Goal: Information Seeking & Learning: Learn about a topic

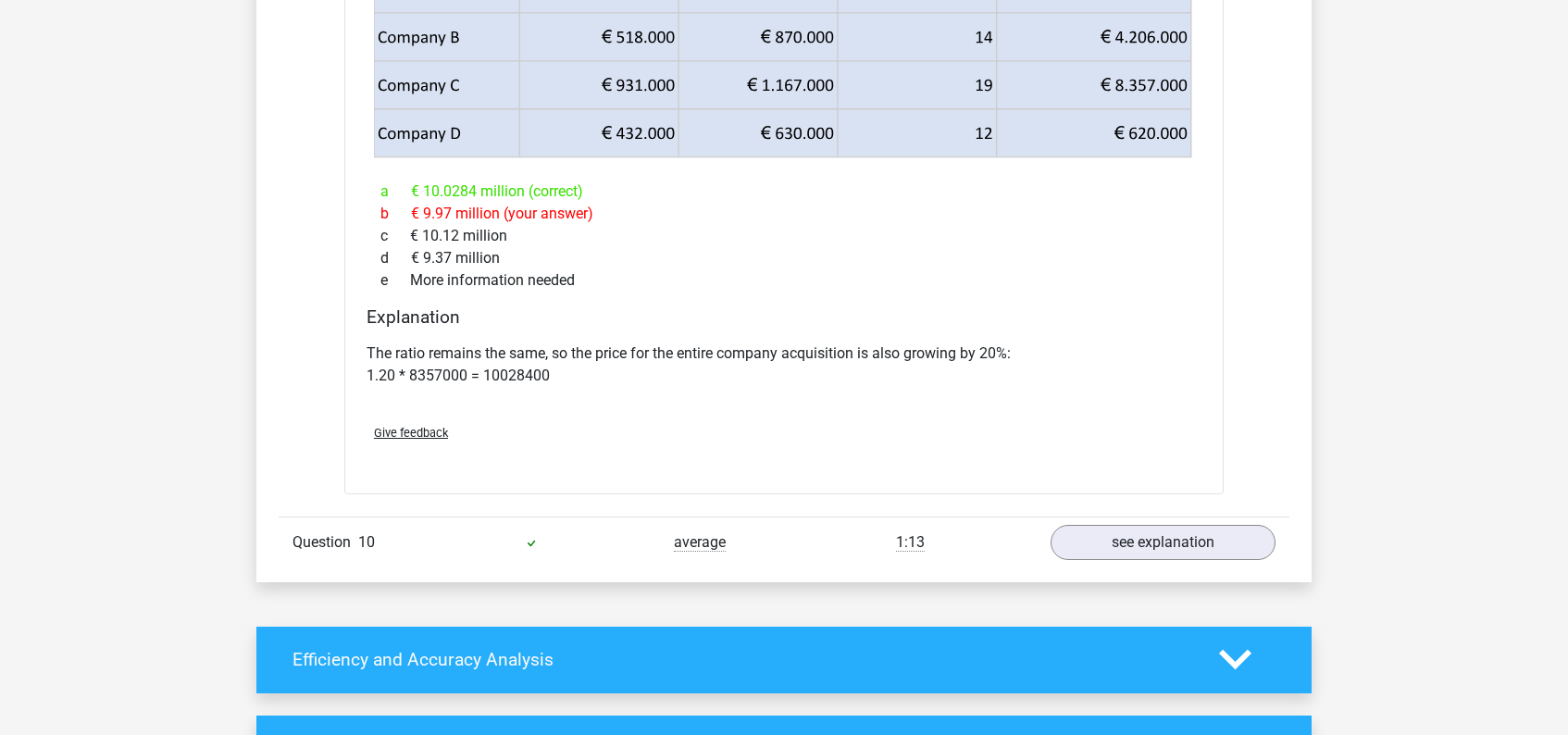
scroll to position [2649, 0]
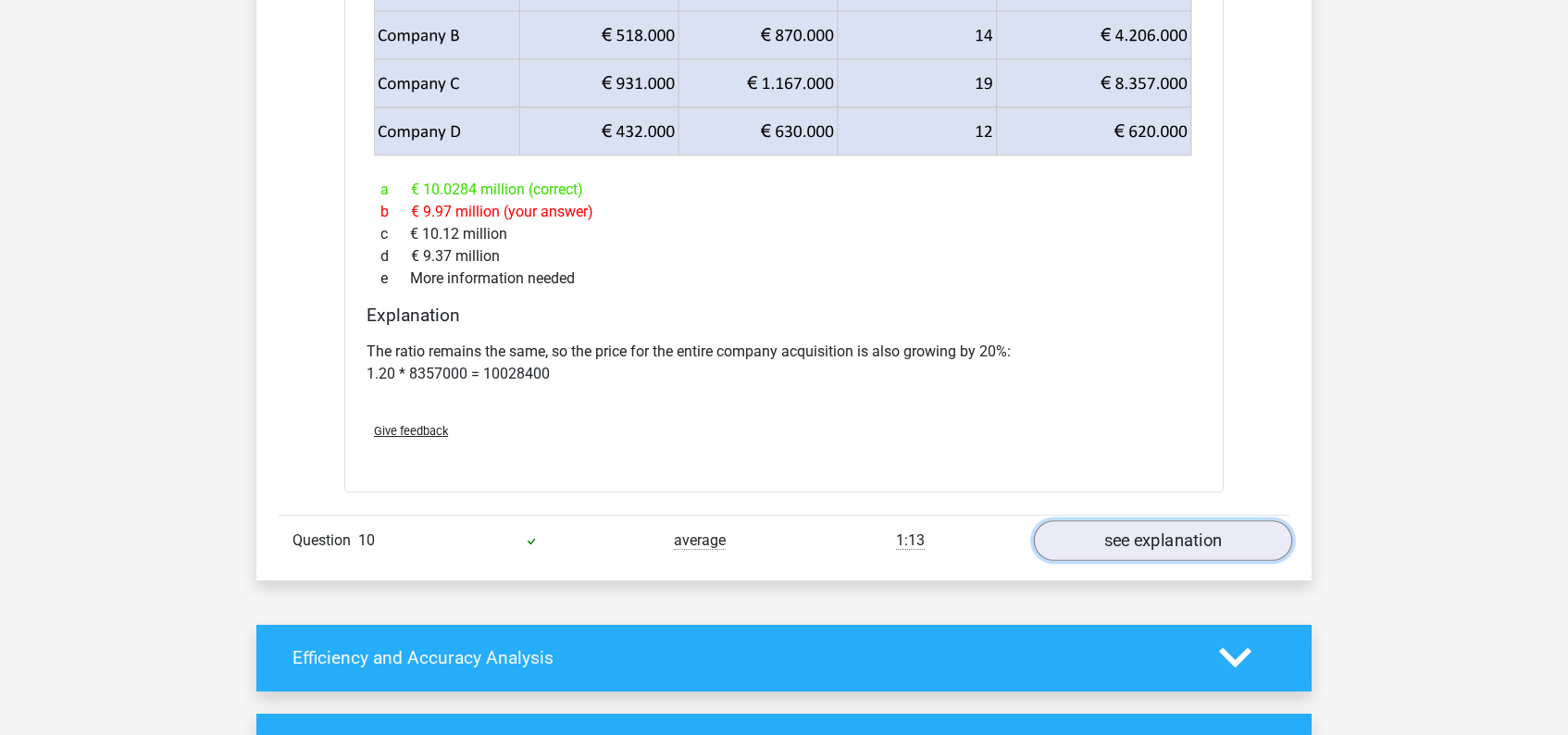
click at [1162, 536] on link "see explanation" at bounding box center [1163, 540] width 258 height 41
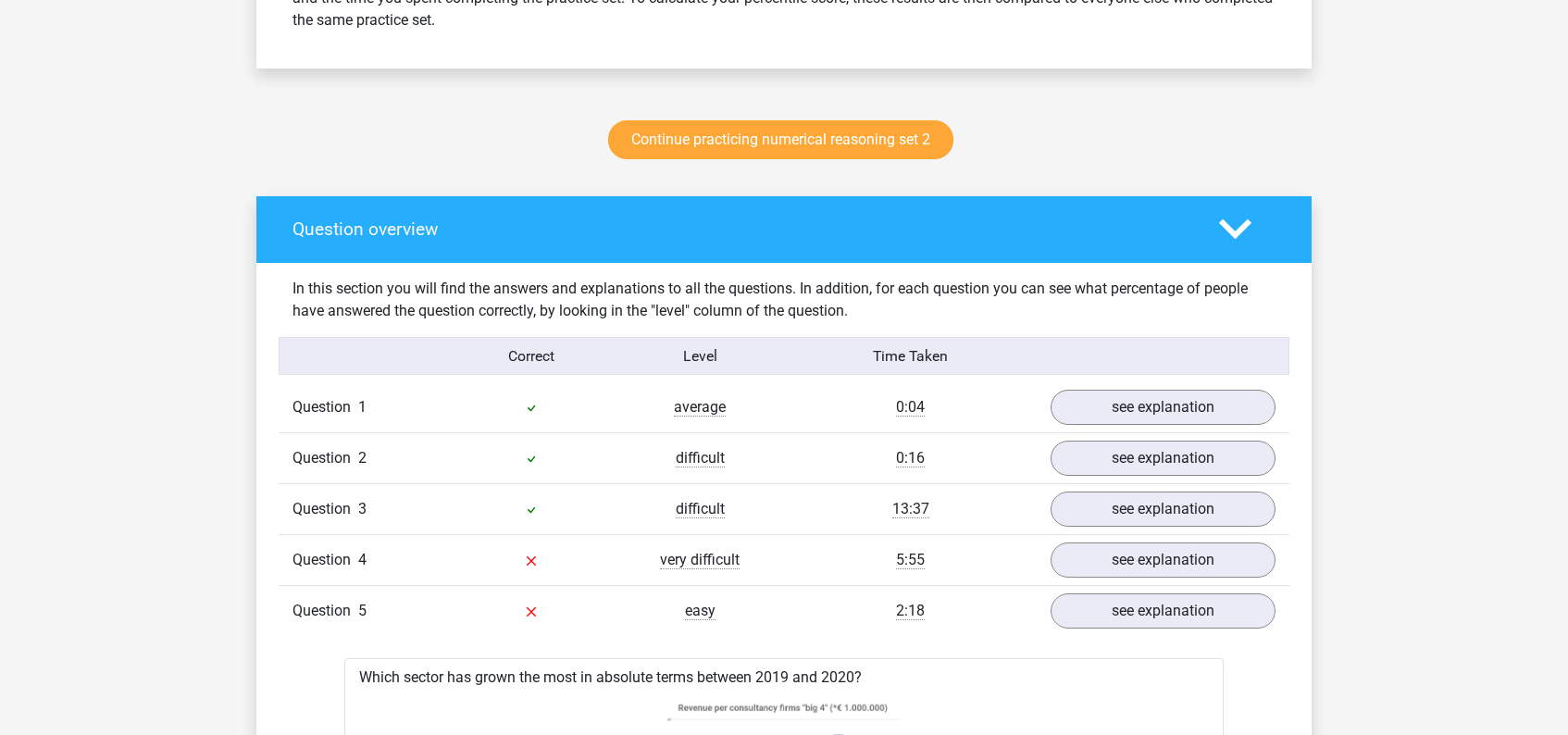
scroll to position [896, 0]
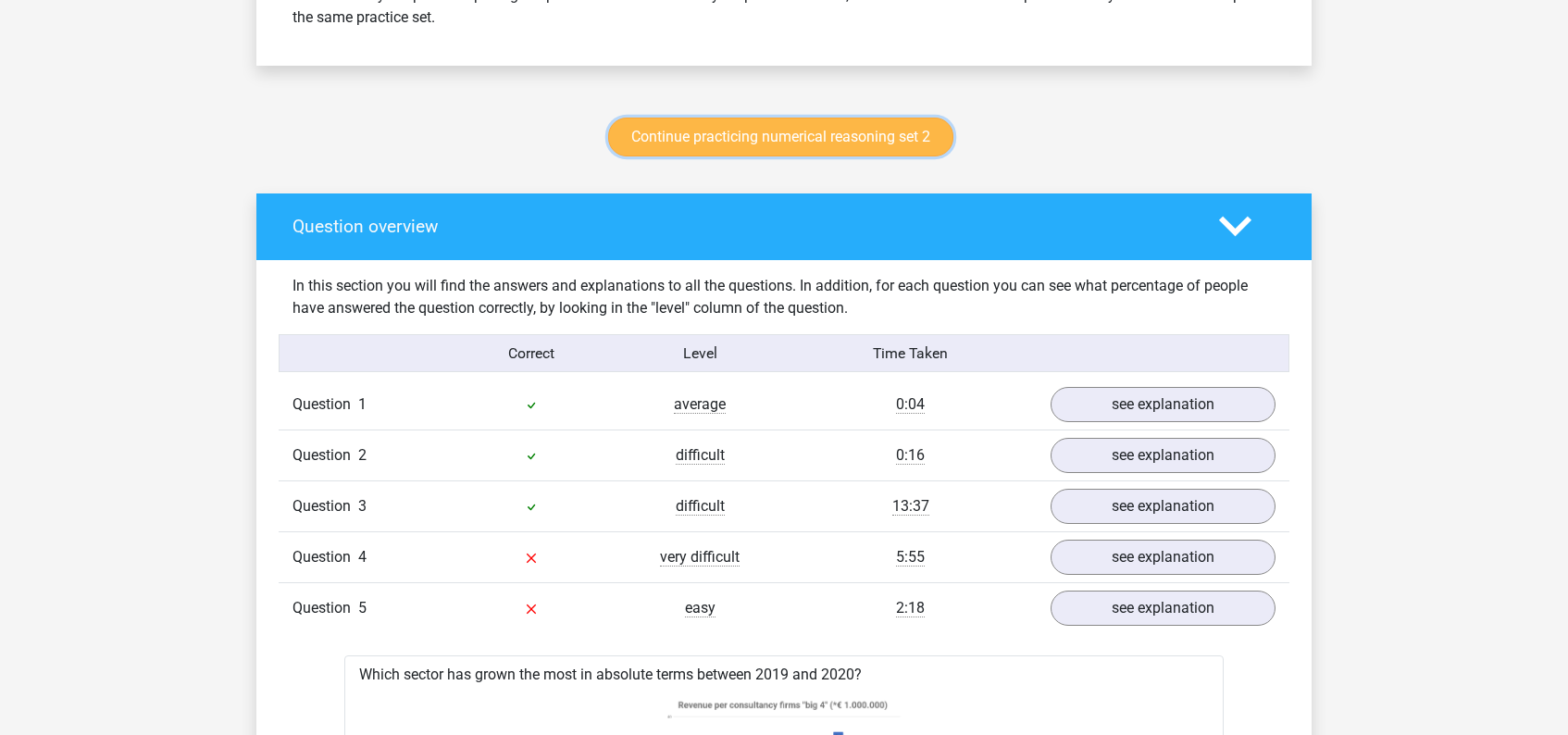
click at [760, 138] on link "Continue practicing numerical reasoning set 2" at bounding box center [780, 137] width 345 height 39
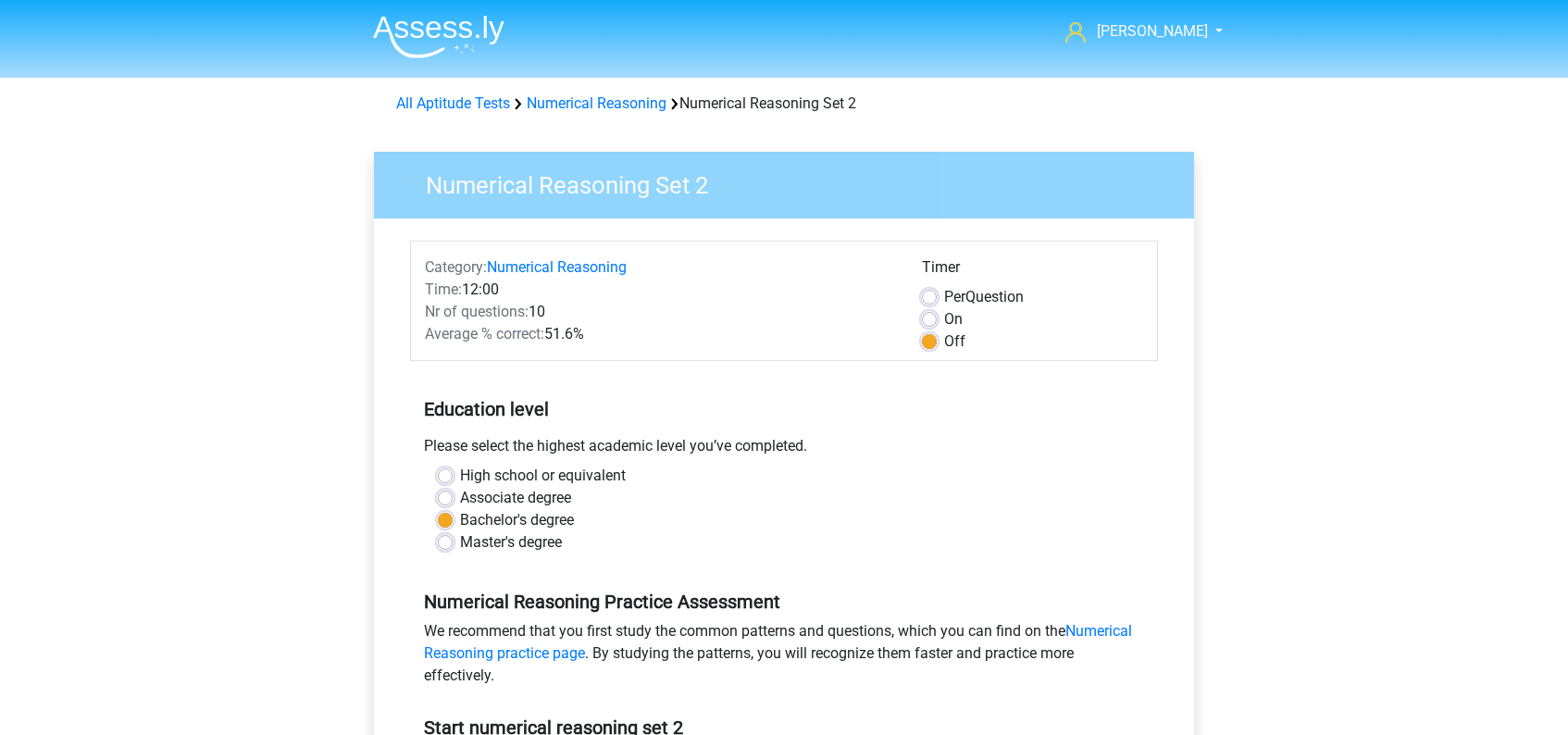
click at [944, 320] on label "On" at bounding box center [954, 320] width 19 height 22
click at [932, 320] on input "On" at bounding box center [929, 318] width 15 height 19
radio input "true"
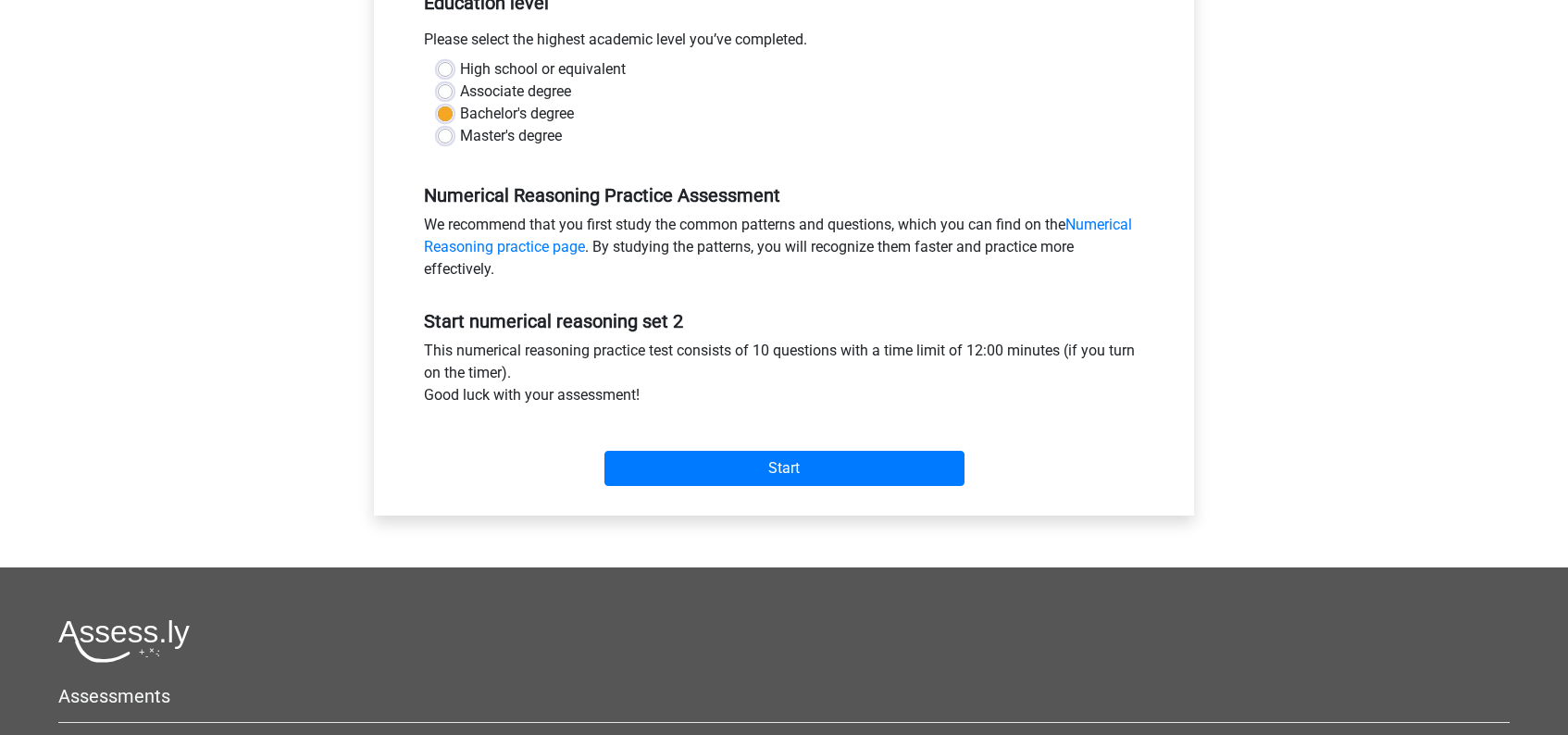
scroll to position [410, 0]
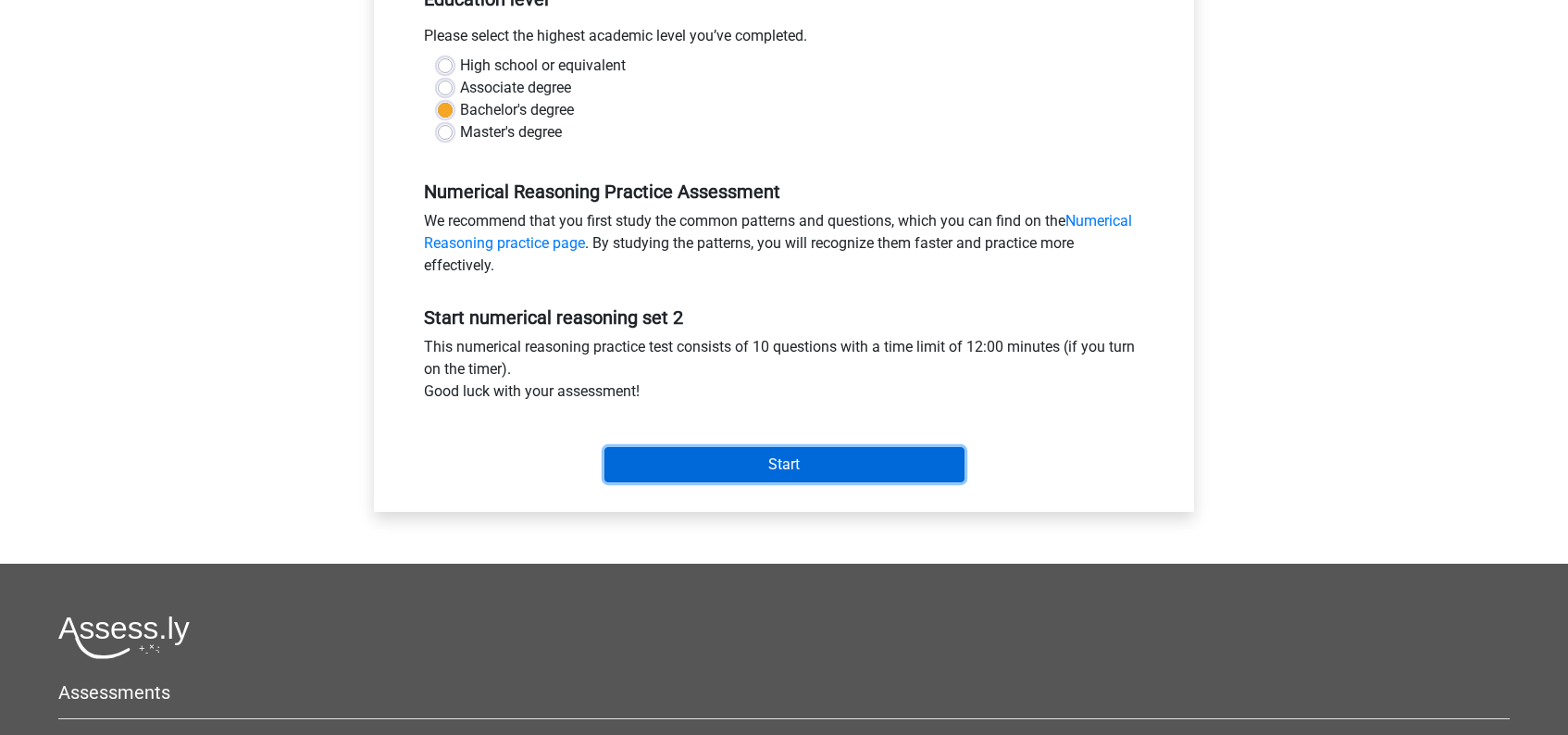
click at [807, 466] on input "Start" at bounding box center [784, 465] width 360 height 36
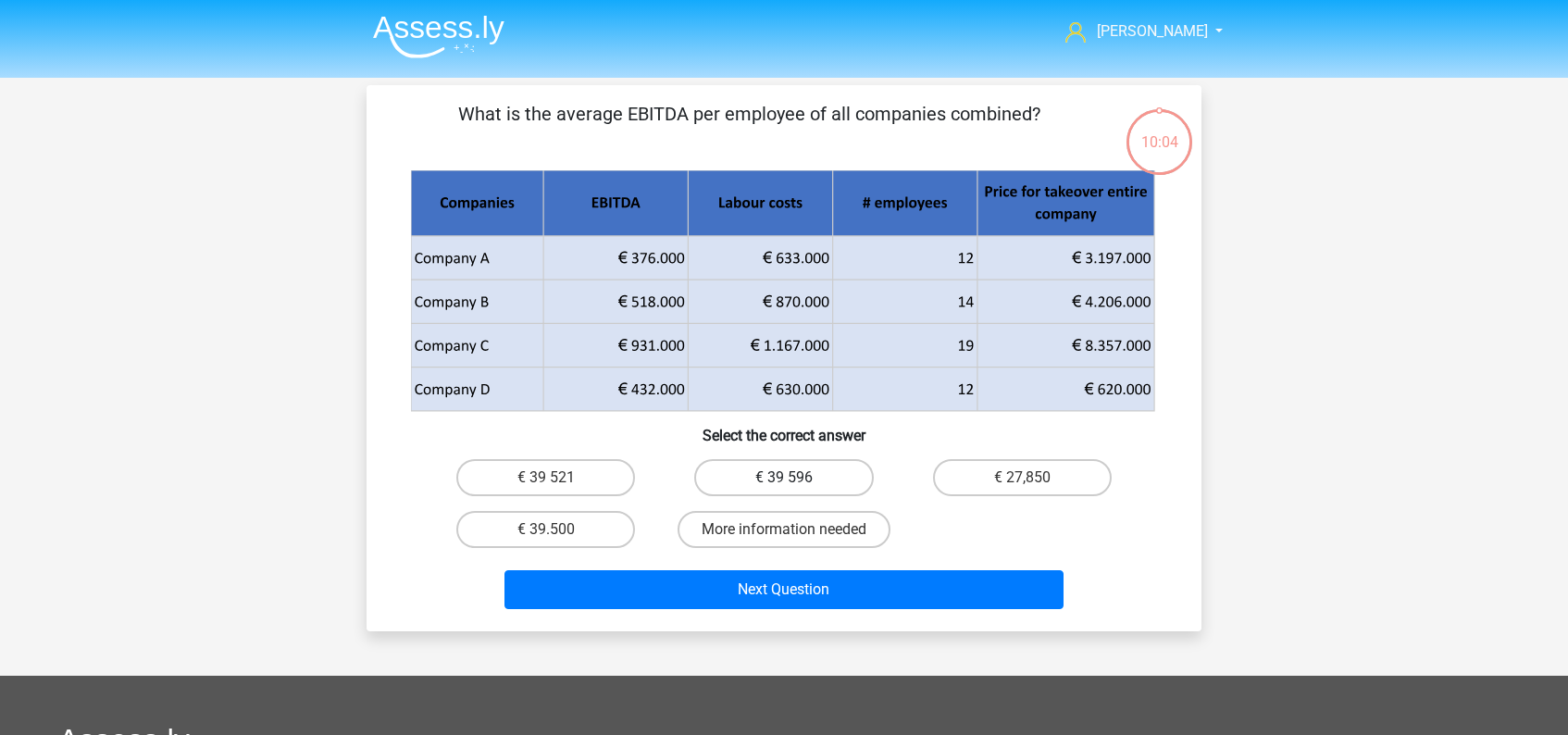
click at [821, 471] on label "€ 39 596" at bounding box center [783, 478] width 179 height 37
click at [796, 478] on input "€ 39 596" at bounding box center [789, 483] width 12 height 12
radio input "true"
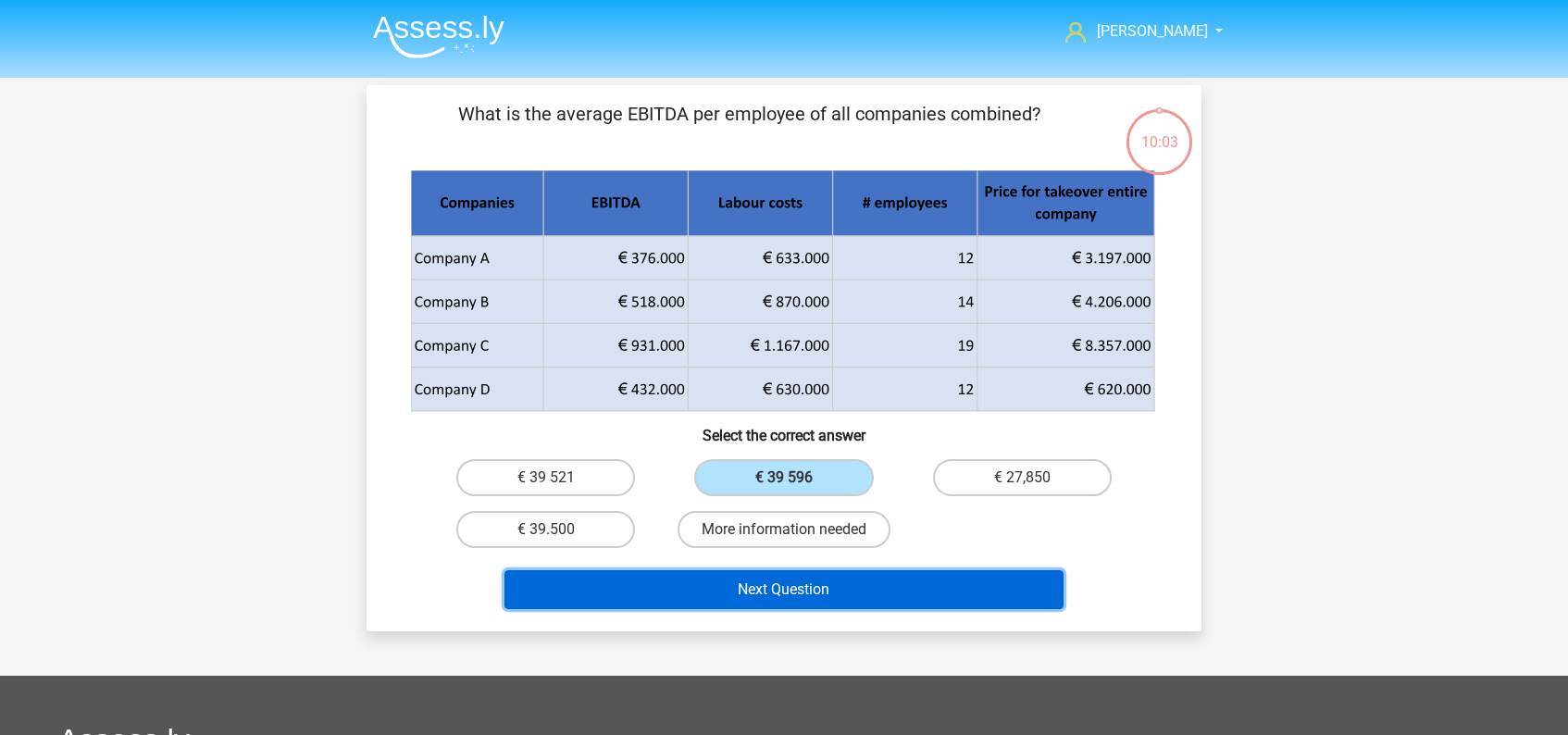
click at [827, 591] on button "Next Question" at bounding box center [784, 590] width 560 height 39
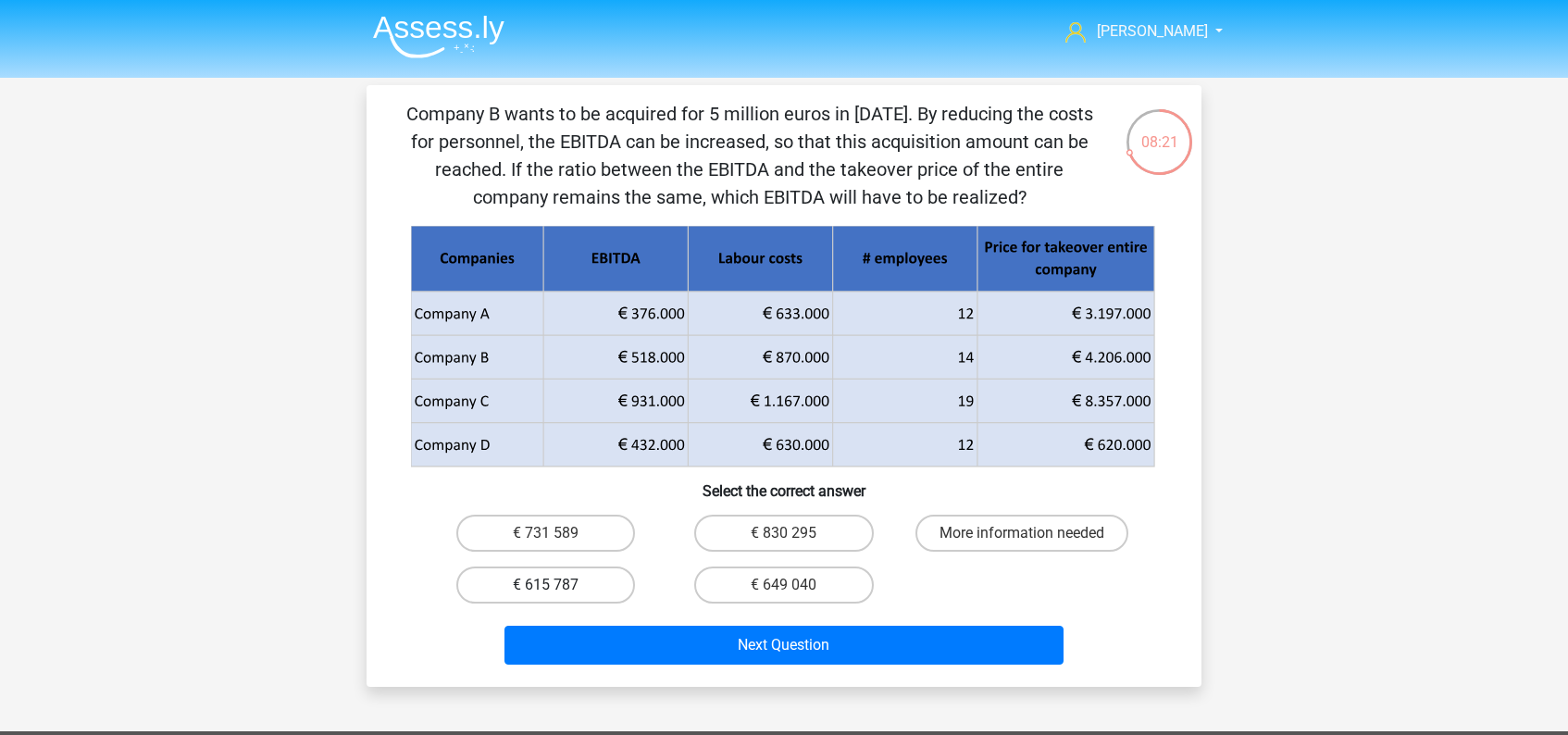
click at [585, 585] on label "€ 615 787" at bounding box center [545, 585] width 179 height 37
click at [558, 585] on input "€ 615 787" at bounding box center [552, 591] width 12 height 12
radio input "true"
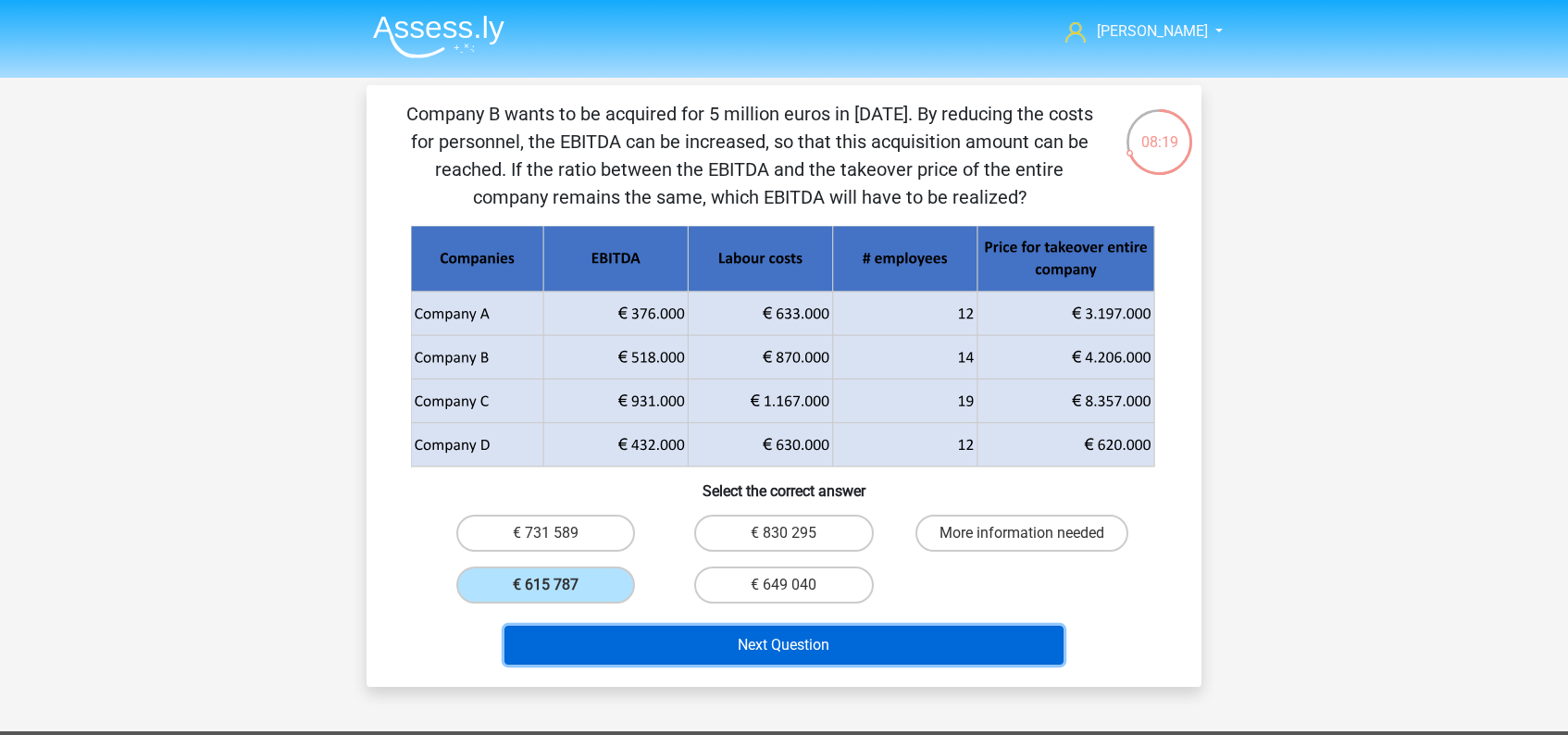
click at [792, 648] on button "Next Question" at bounding box center [784, 645] width 560 height 39
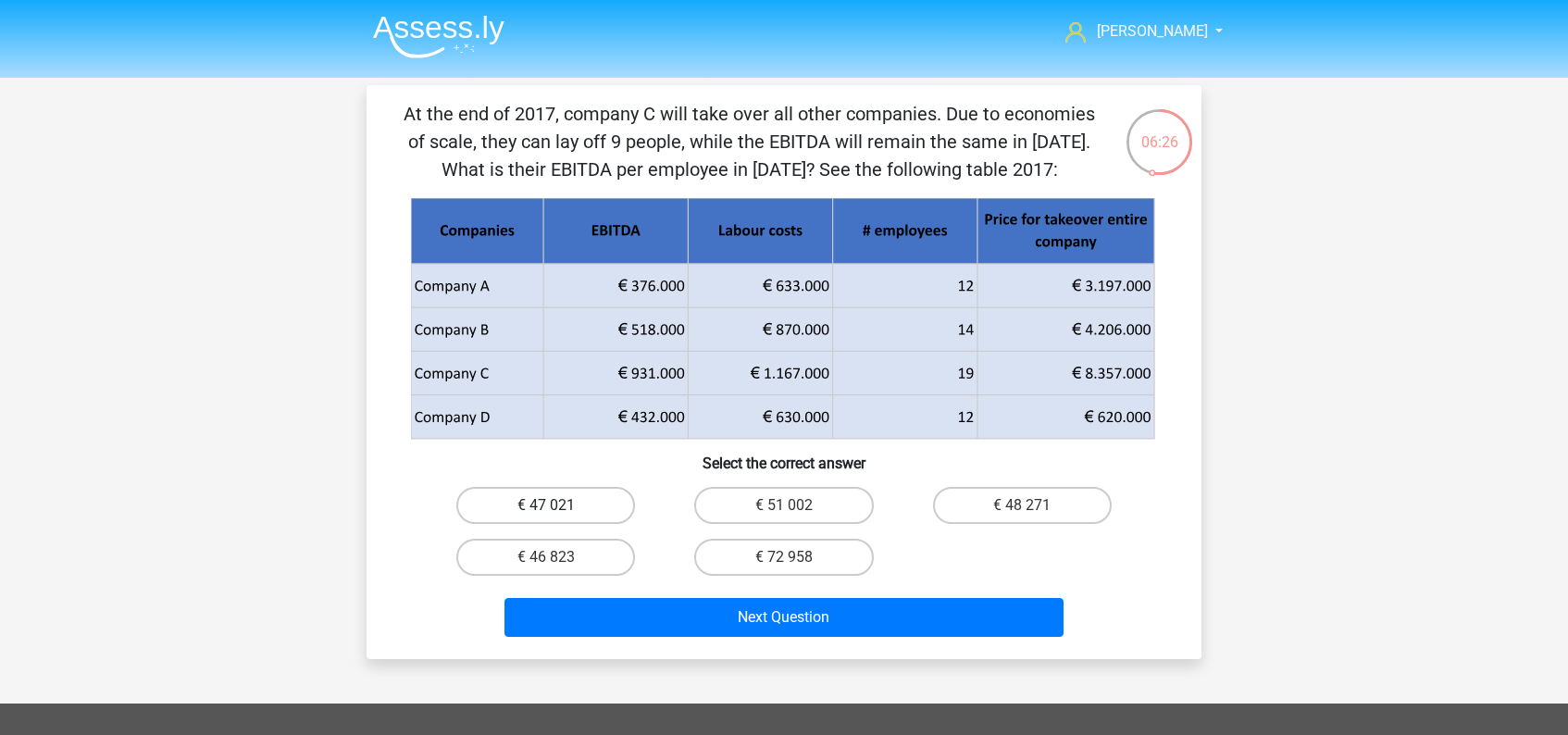
click at [542, 519] on label "€ 47 021" at bounding box center [545, 506] width 179 height 37
click at [546, 517] on input "€ 47 021" at bounding box center [552, 511] width 12 height 12
radio input "true"
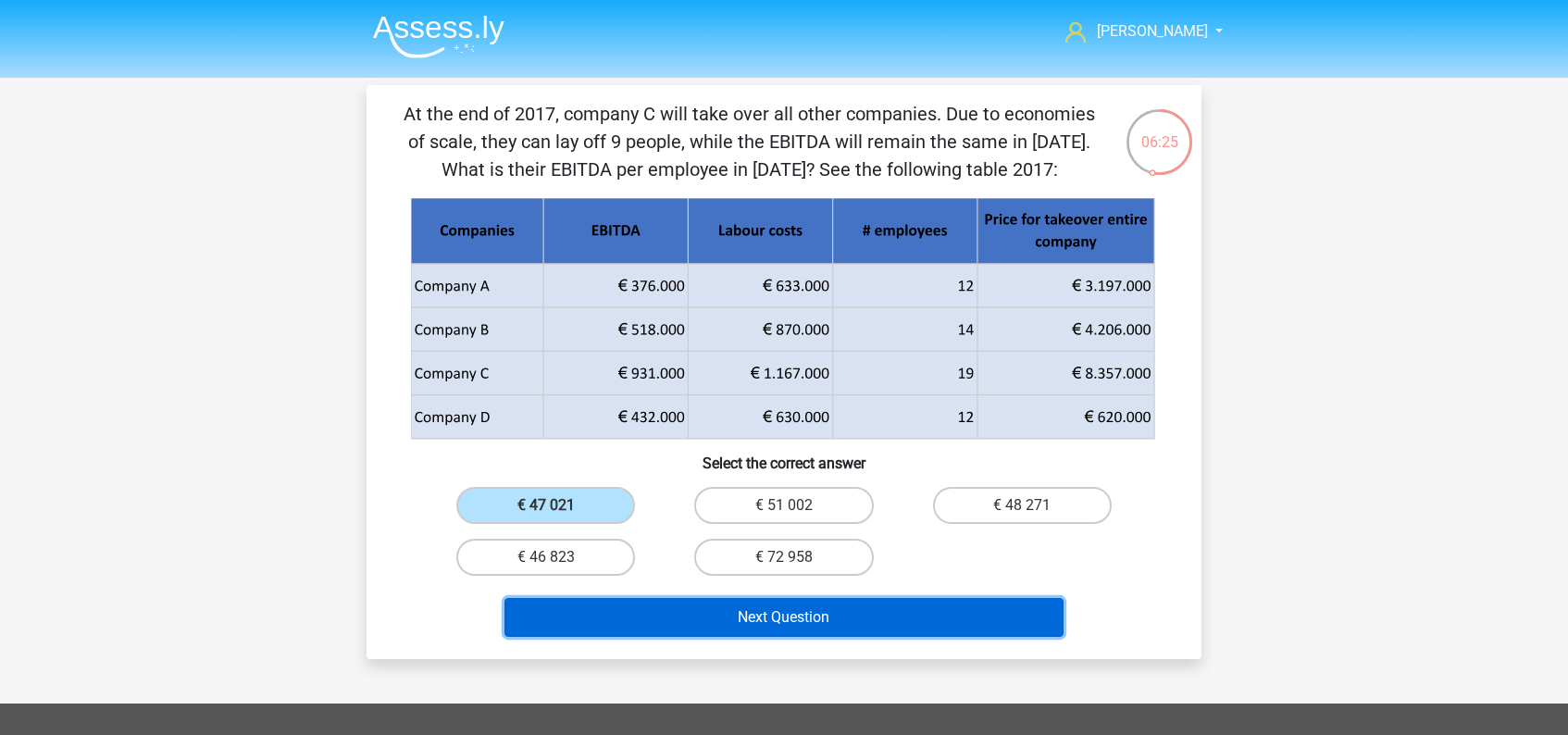
click at [800, 626] on button "Next Question" at bounding box center [784, 617] width 560 height 39
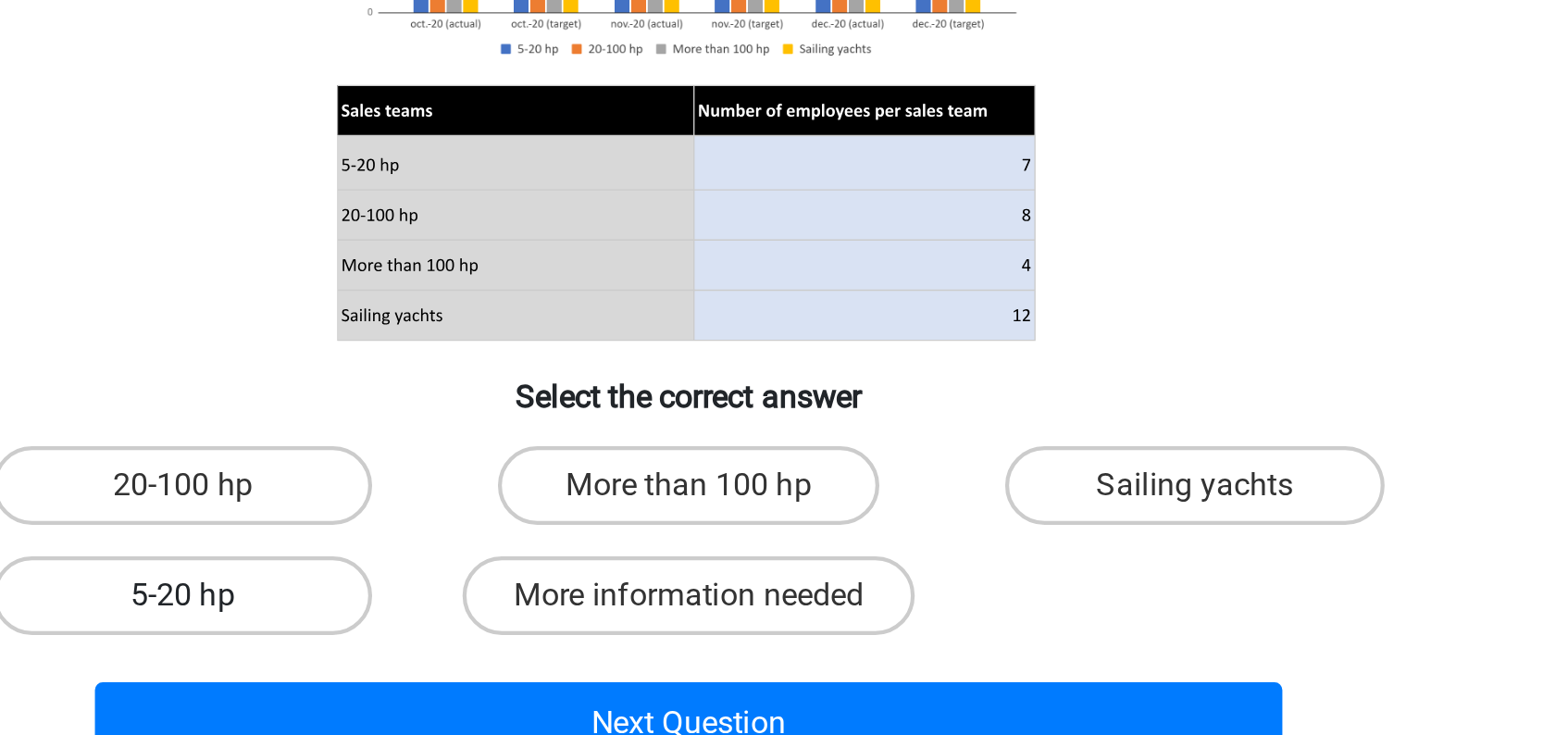
click at [581, 588] on label "5-20 hp" at bounding box center [545, 594] width 179 height 37
click at [558, 593] on input "5-20 hp" at bounding box center [552, 598] width 12 height 12
radio input "true"
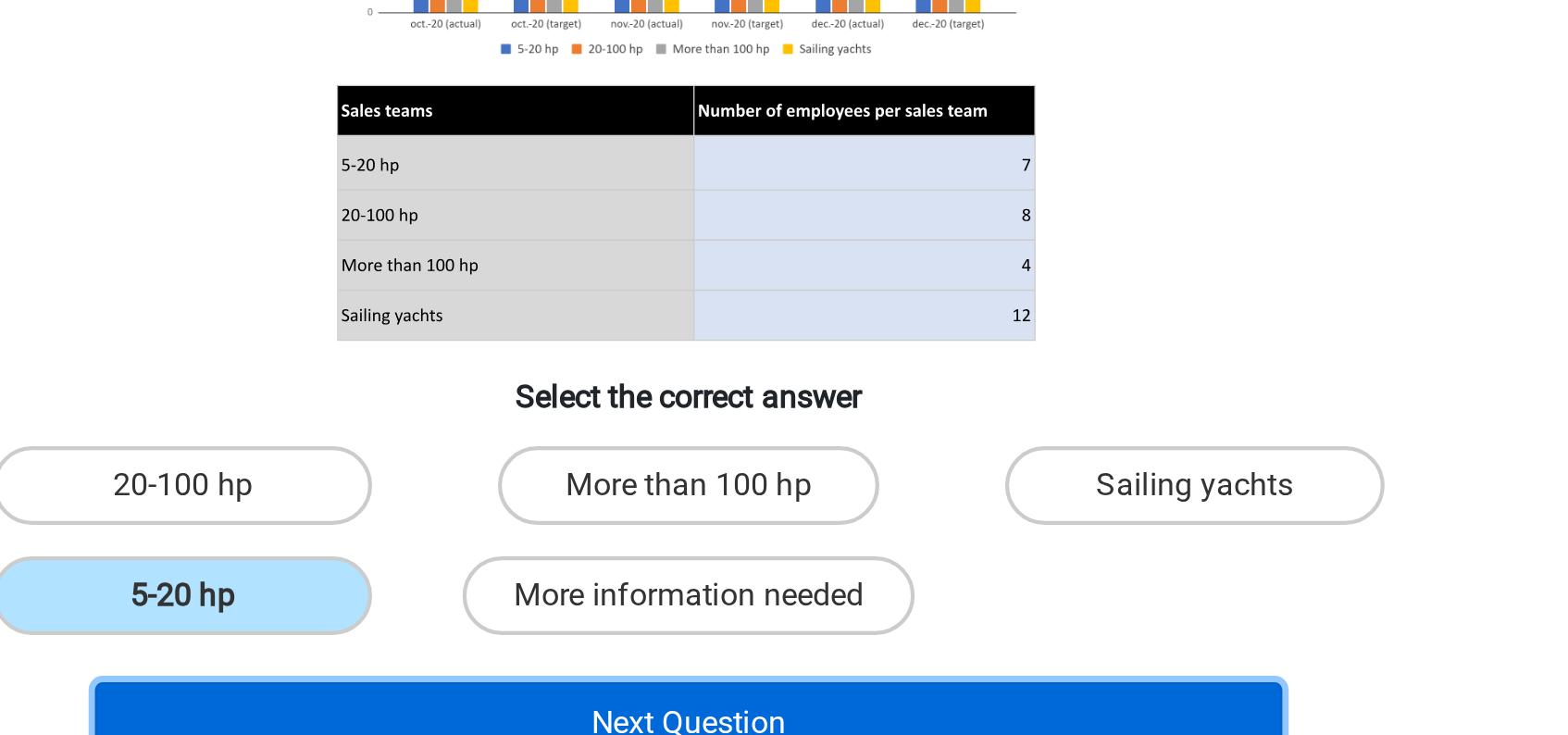
click at [752, 644] on button "Next Question" at bounding box center [784, 654] width 560 height 39
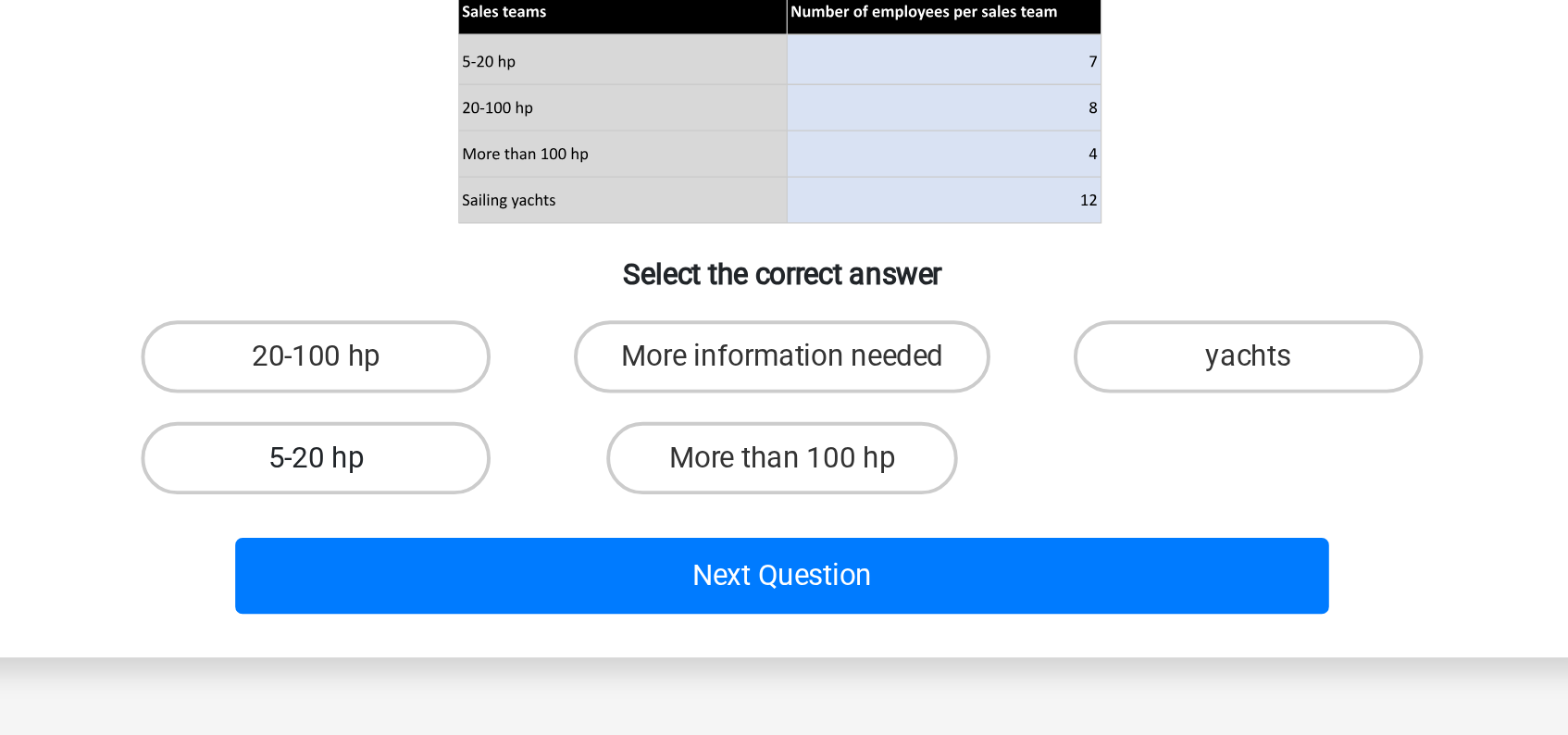
click at [590, 593] on label "5-20 hp" at bounding box center [545, 594] width 179 height 37
click at [558, 593] on input "5-20 hp" at bounding box center [552, 598] width 12 height 12
radio input "true"
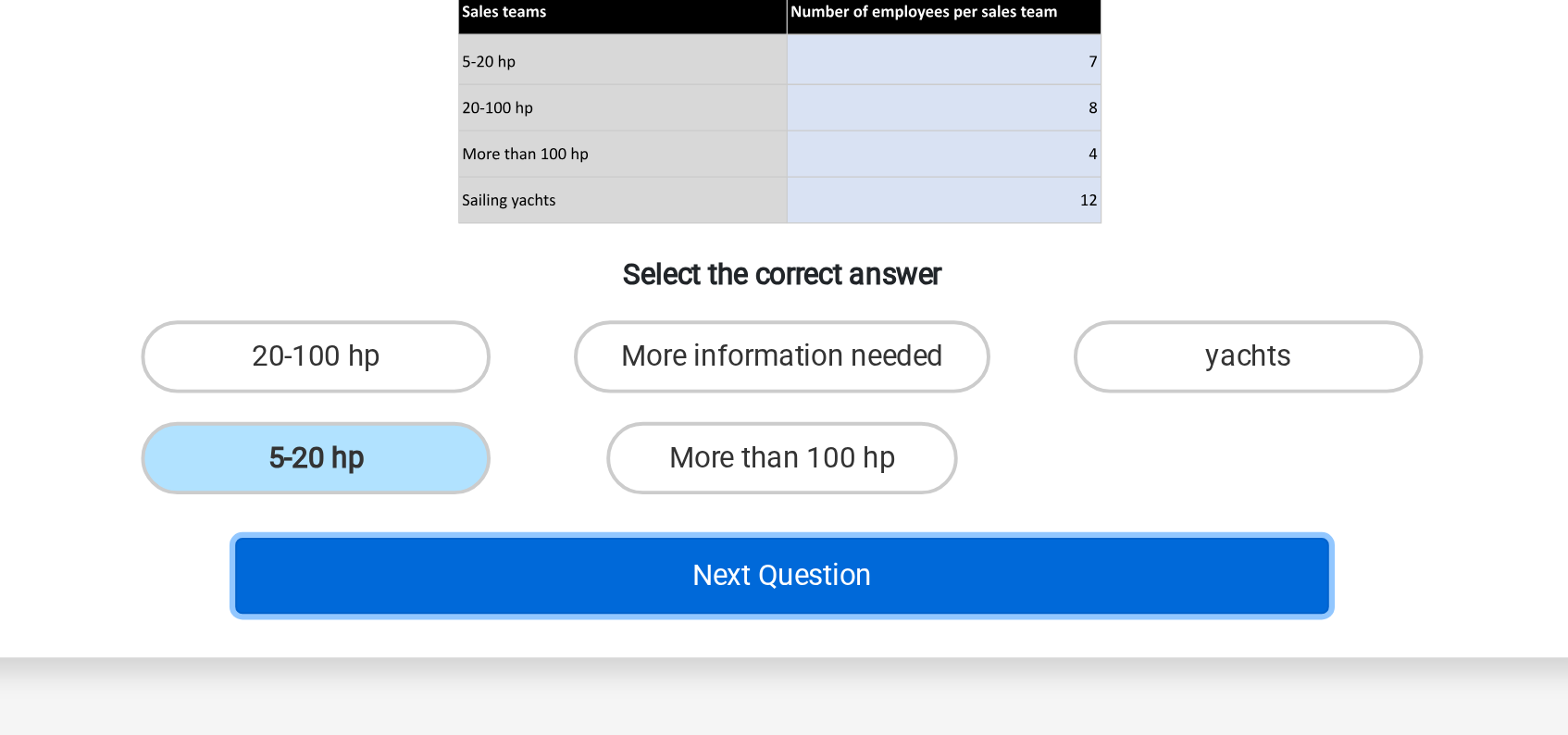
click at [788, 658] on button "Next Question" at bounding box center [784, 654] width 560 height 39
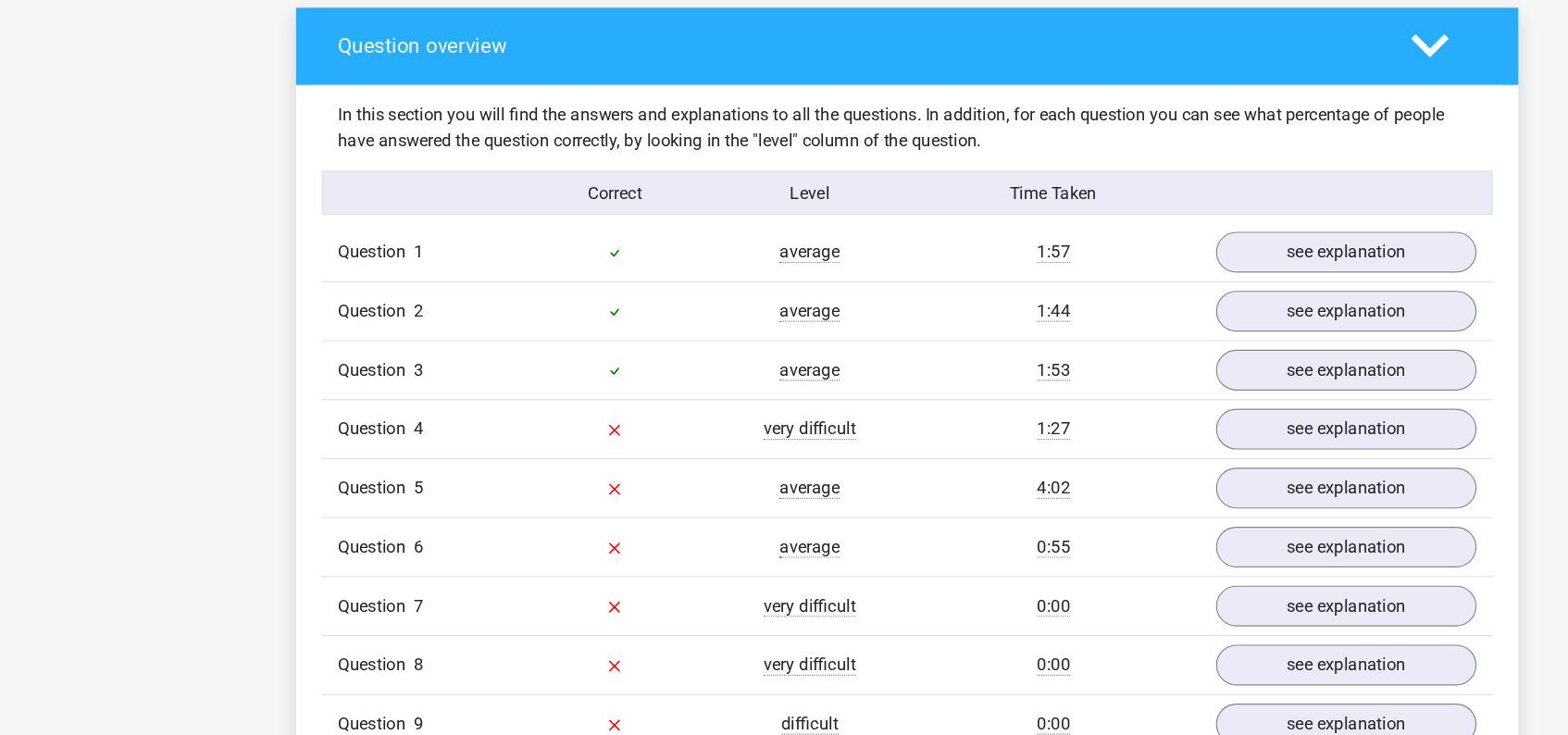
scroll to position [1071, 0]
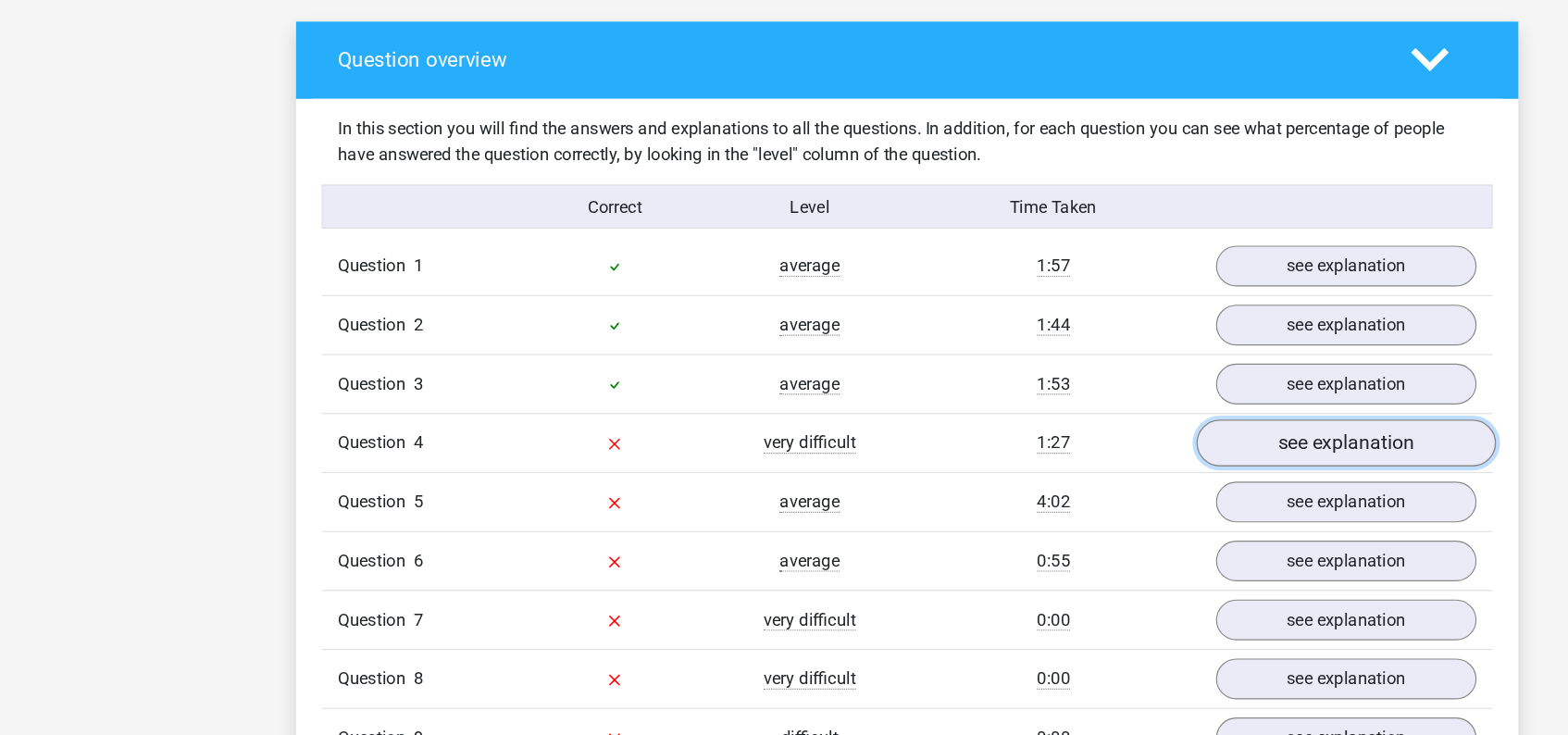
click at [1127, 390] on link "see explanation" at bounding box center [1163, 383] width 258 height 41
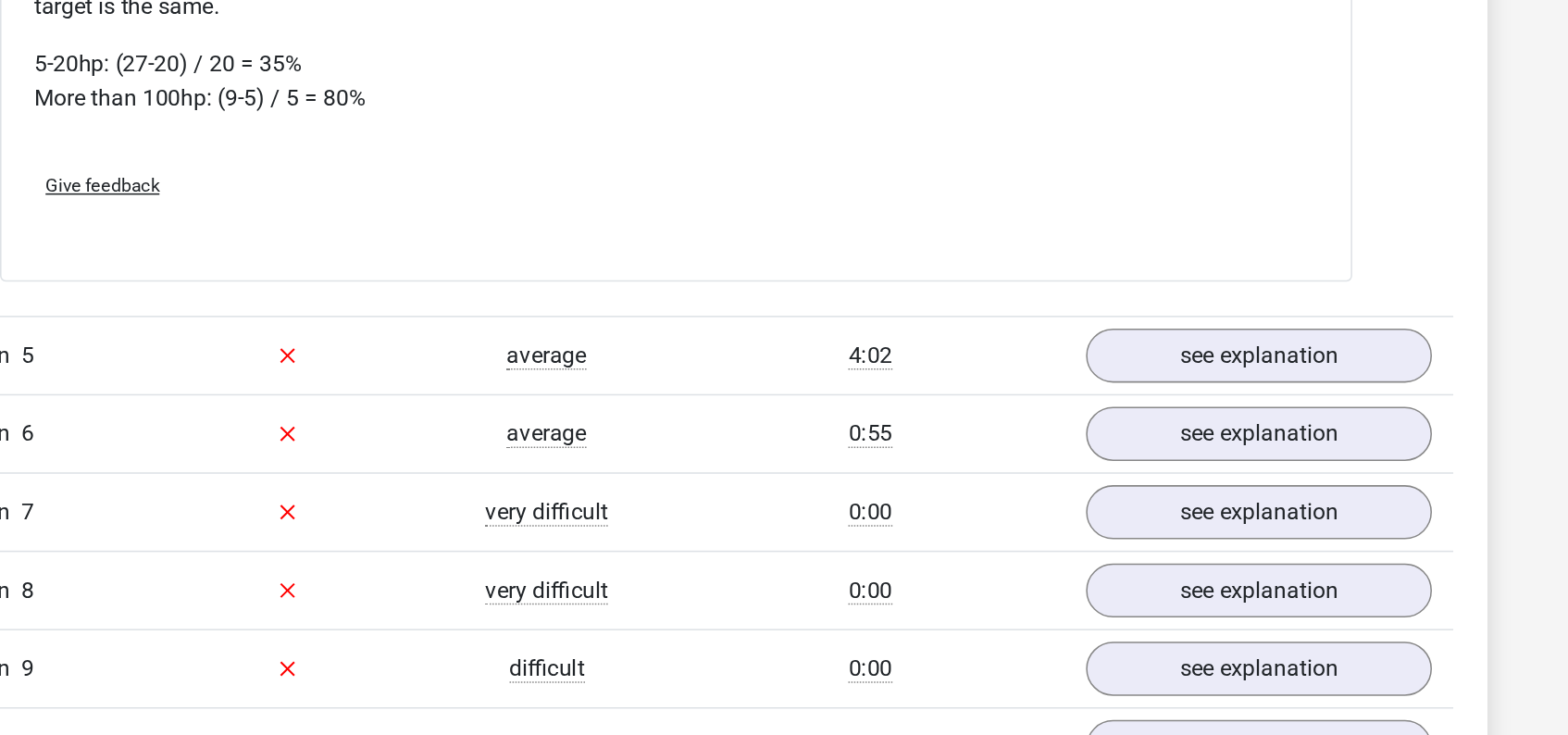
scroll to position [1826, 0]
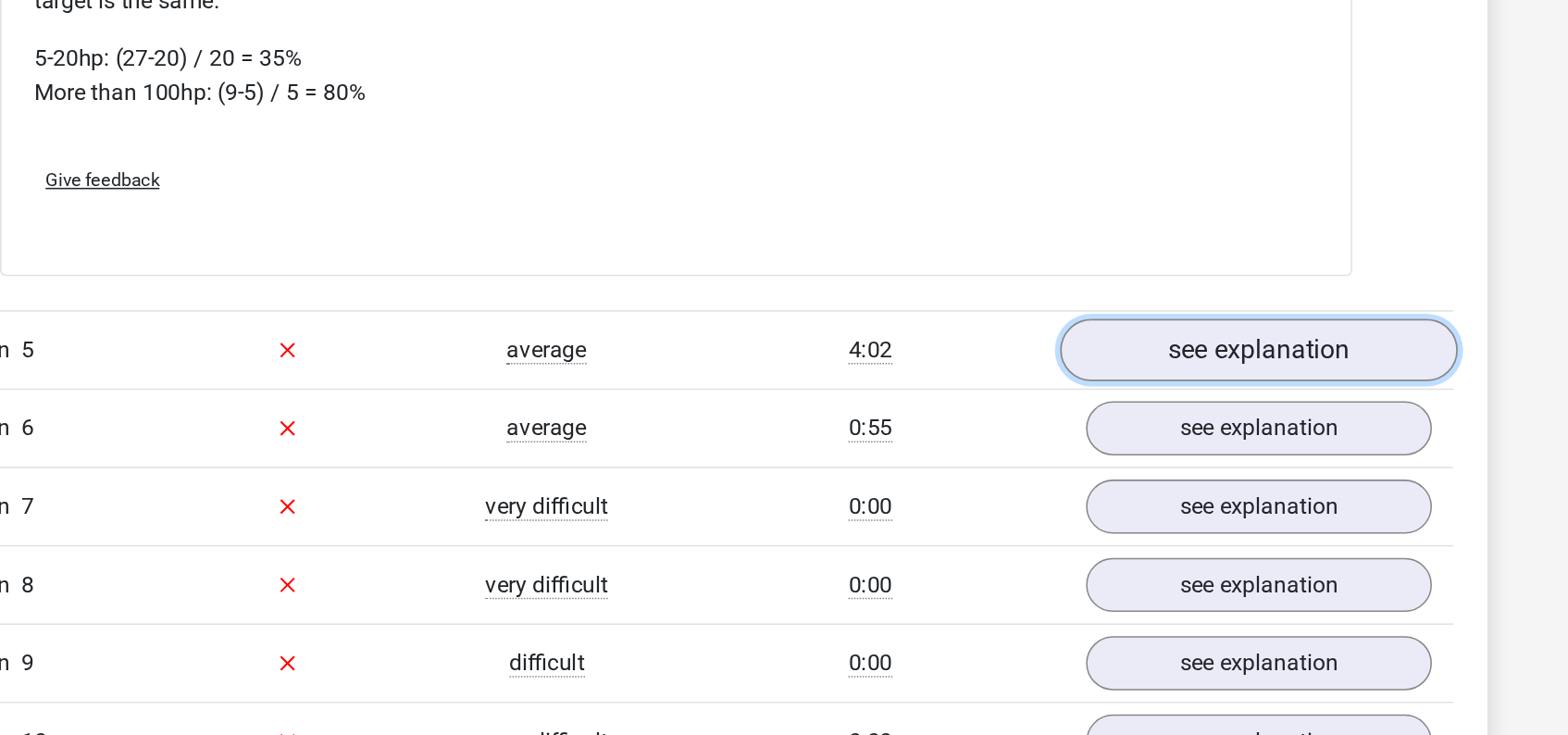
click at [1143, 479] on link "see explanation" at bounding box center [1163, 484] width 258 height 41
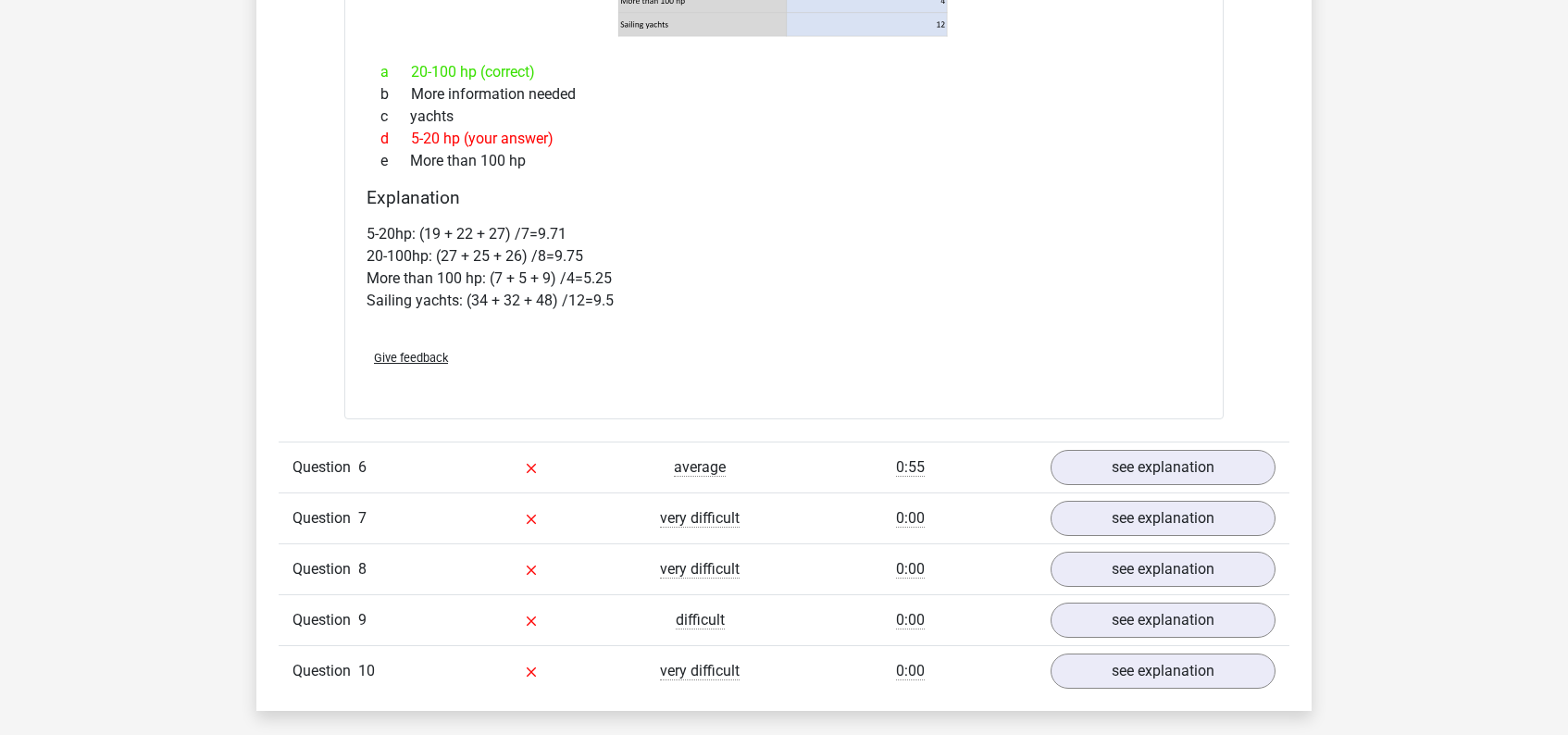
scroll to position [2674, 0]
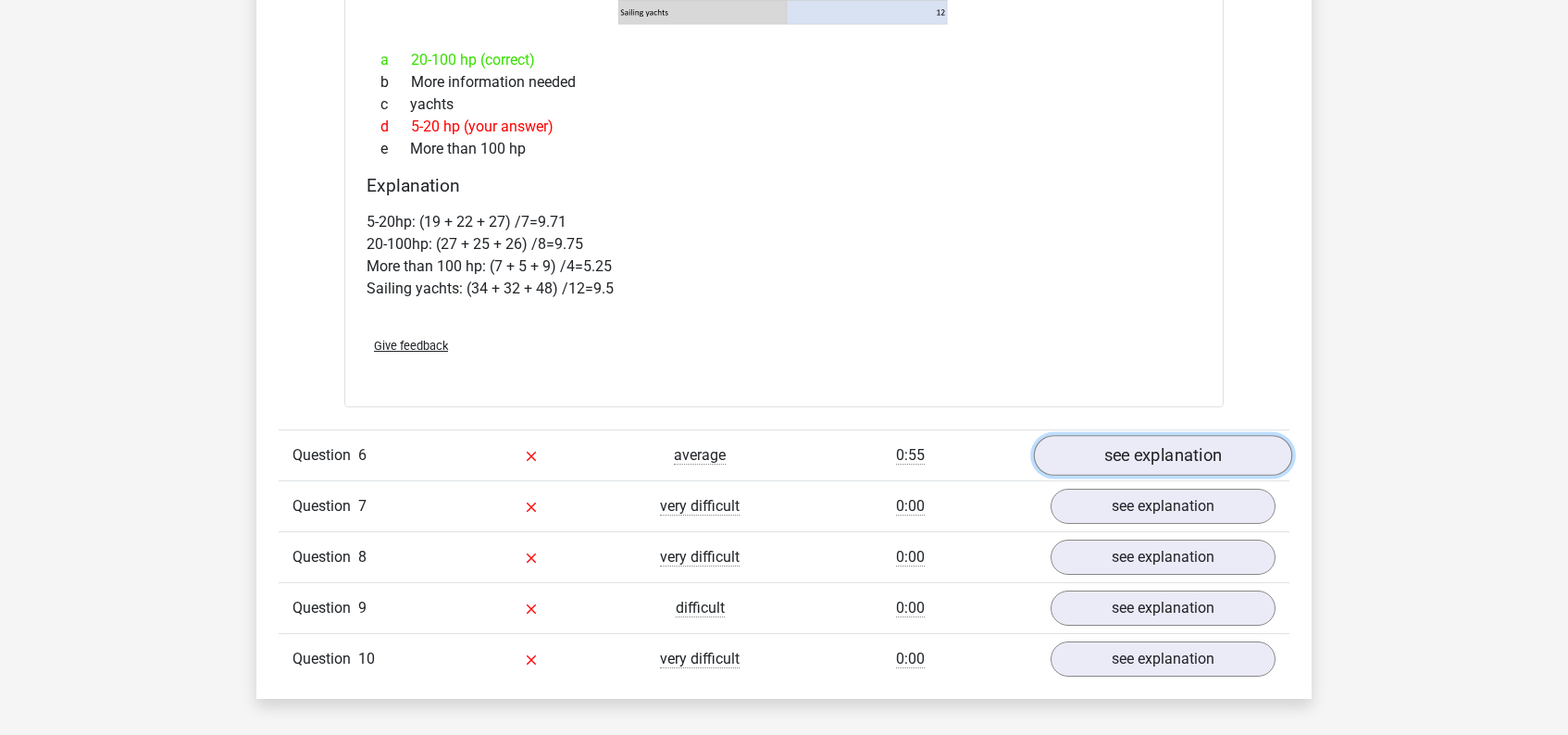
click at [1140, 454] on link "see explanation" at bounding box center [1163, 455] width 258 height 41
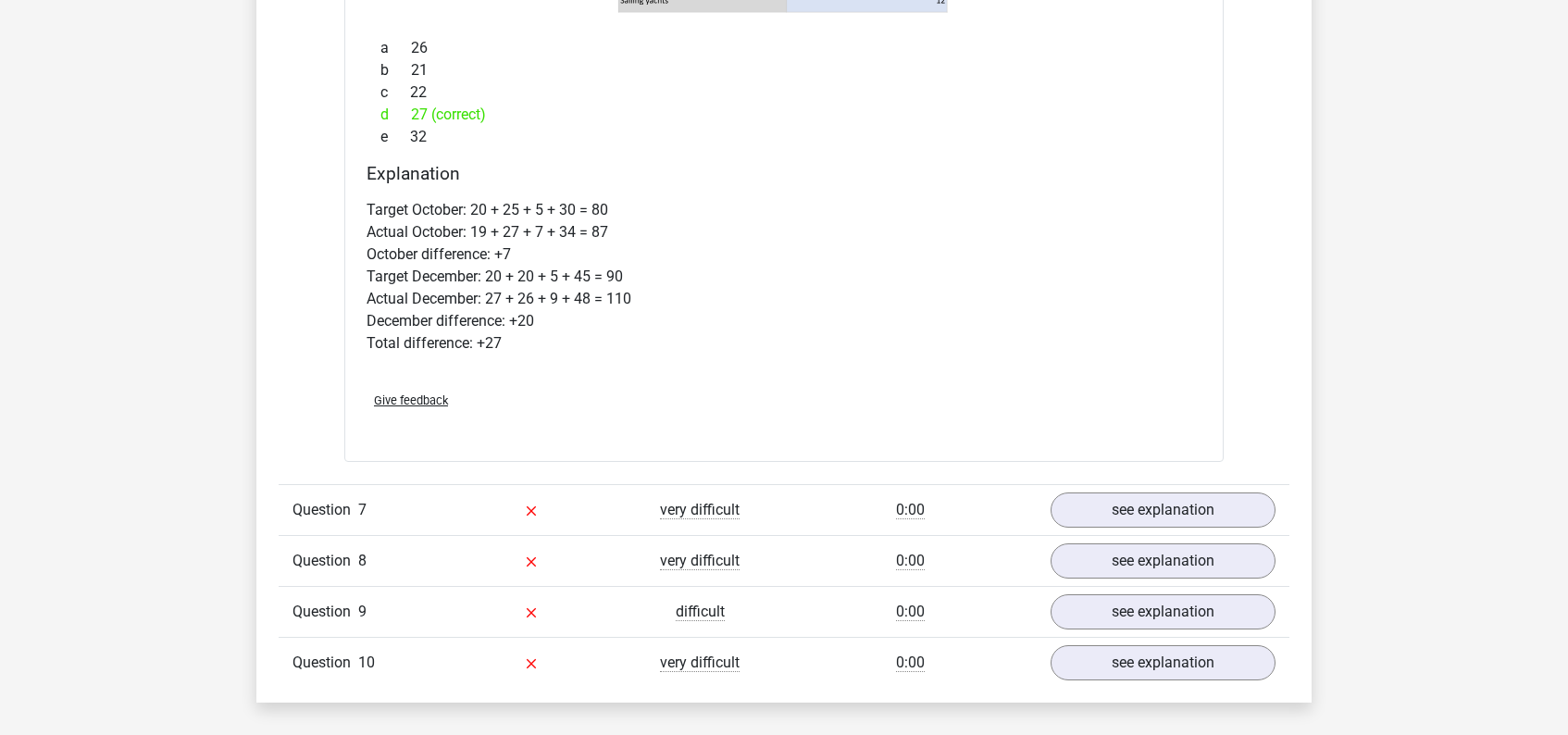
scroll to position [3507, 0]
click at [1145, 512] on link "see explanation" at bounding box center [1163, 509] width 258 height 41
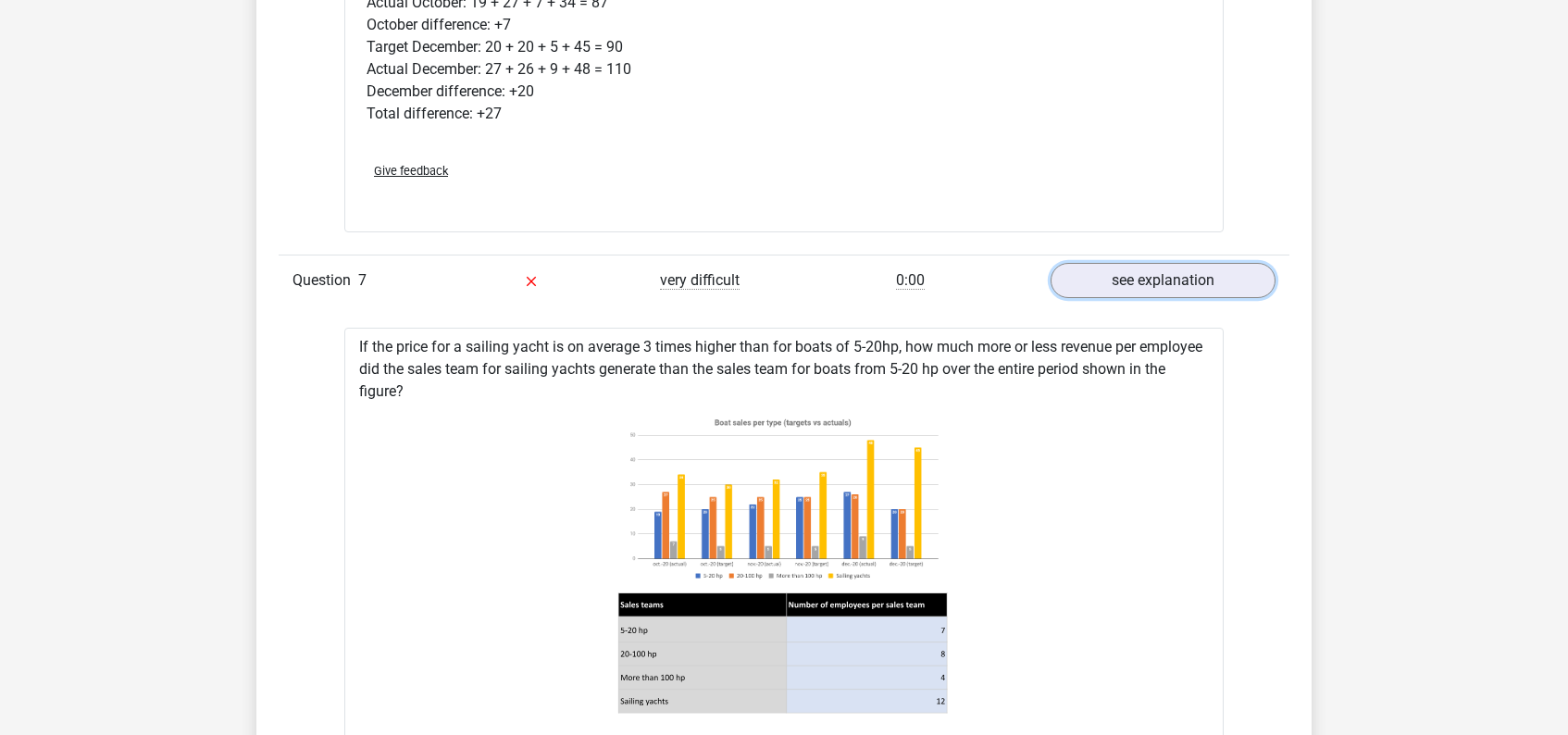
scroll to position [3726, 0]
